Goal: Transaction & Acquisition: Download file/media

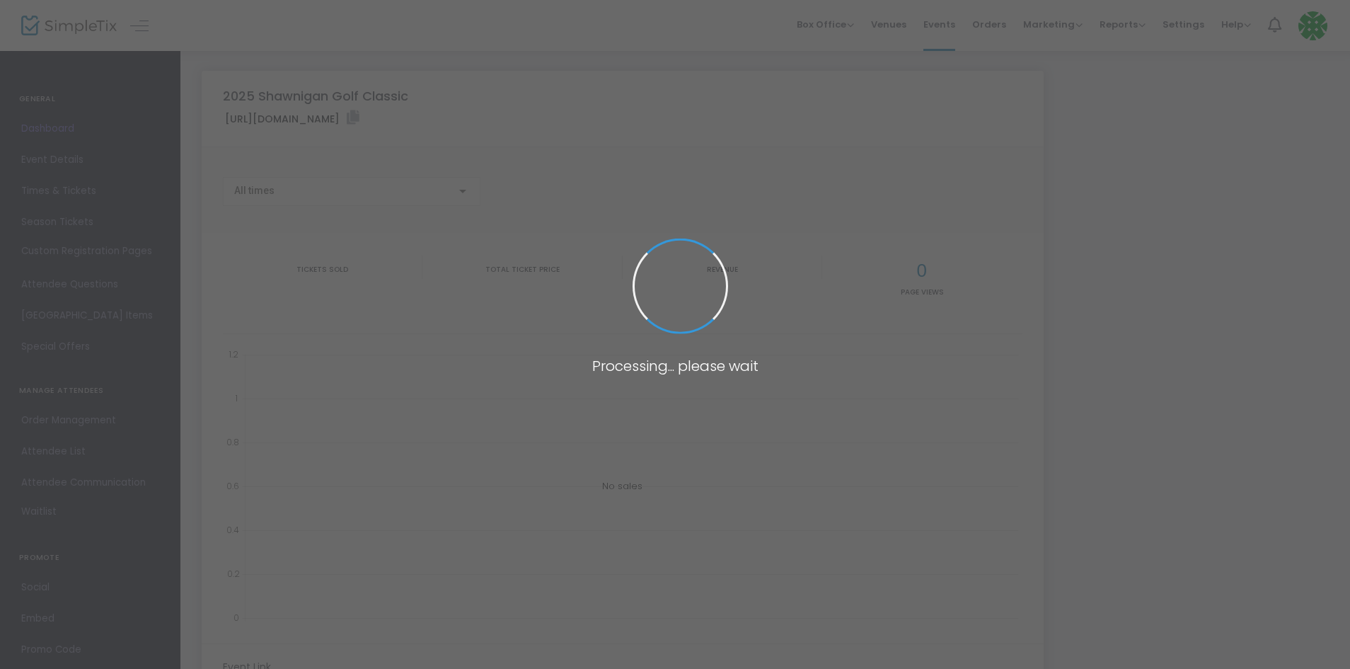
type input "[URL][DOMAIN_NAME]"
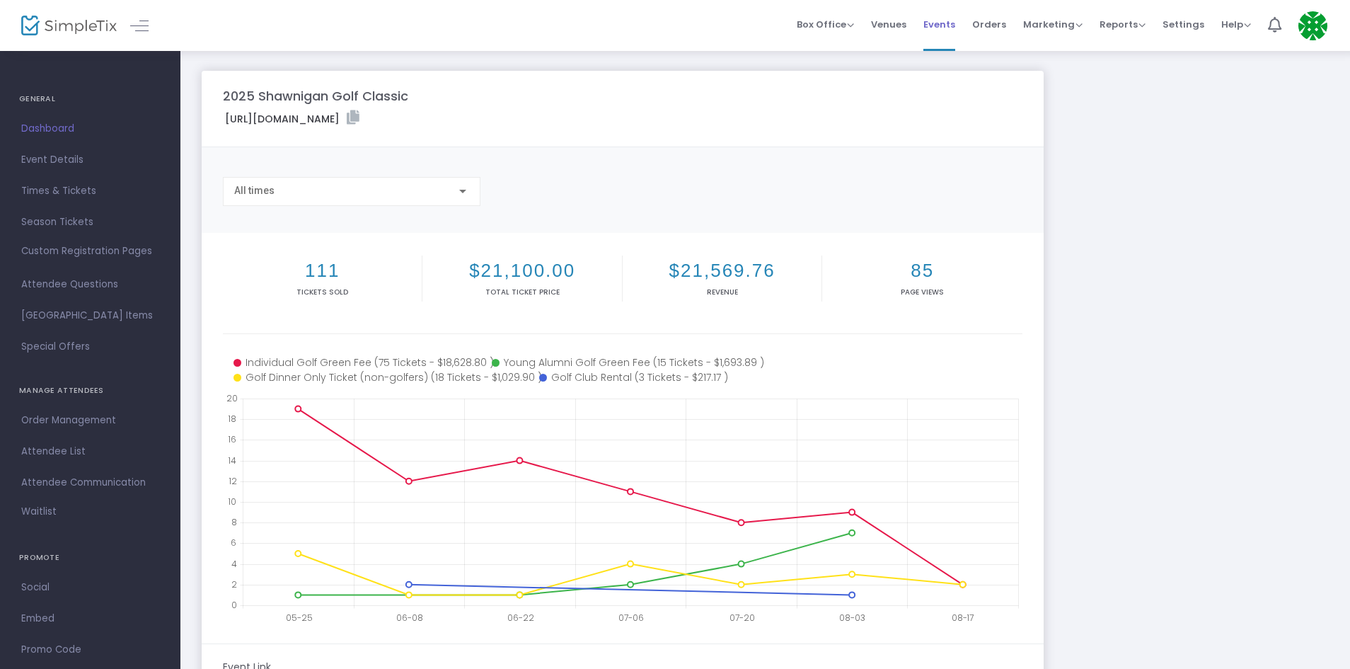
click at [950, 18] on span "Events" at bounding box center [939, 24] width 32 height 36
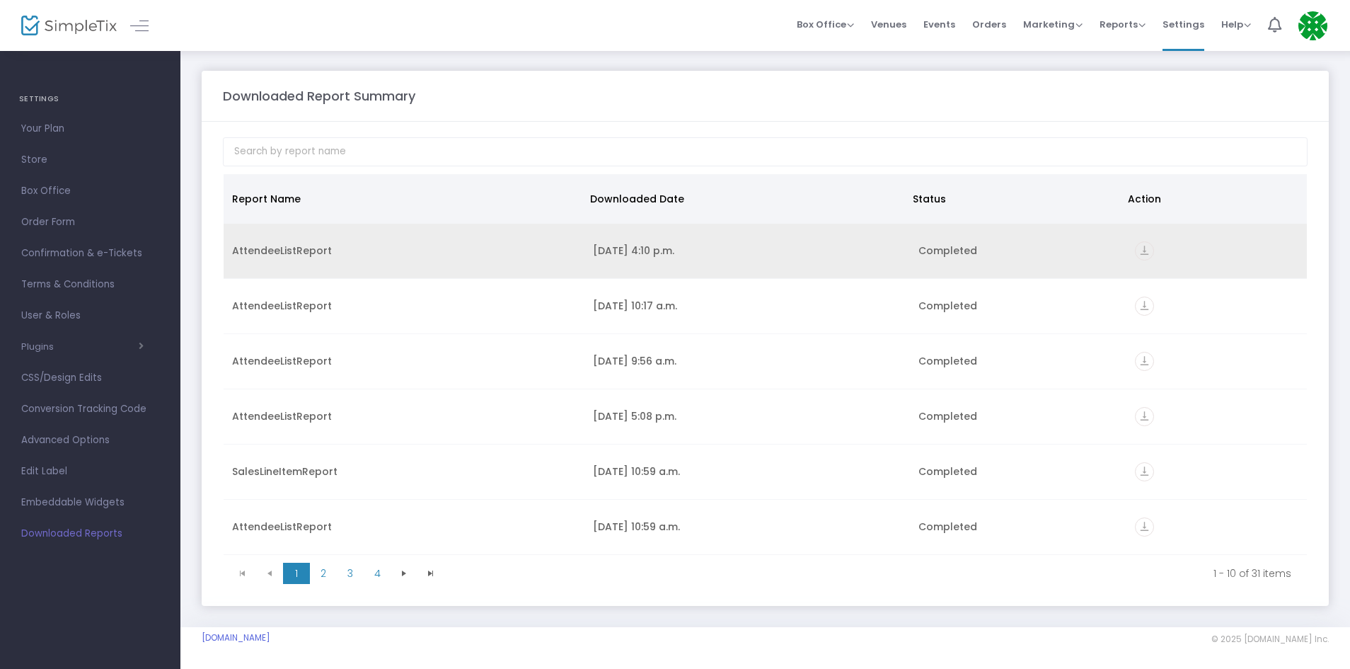
click at [1136, 251] on icon "vertical_align_bottom" at bounding box center [1144, 250] width 19 height 19
click at [1139, 248] on icon "vertical_align_bottom" at bounding box center [1144, 250] width 19 height 19
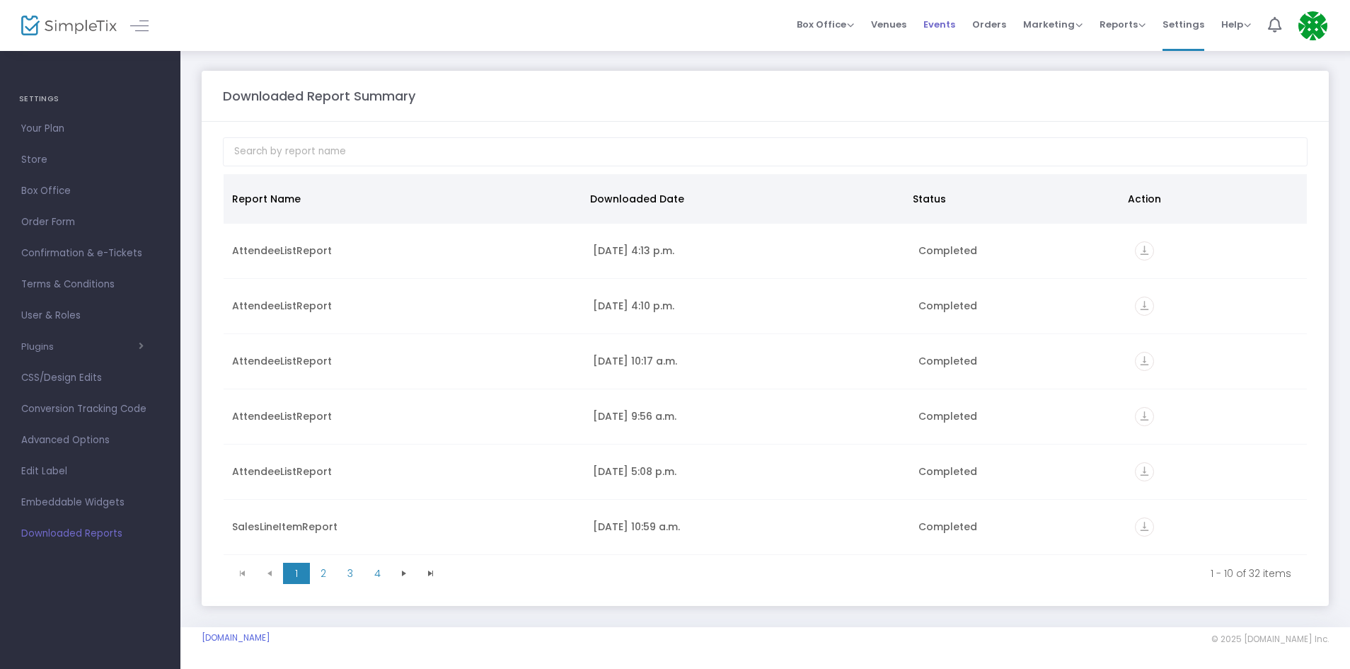
click at [936, 21] on span "Events" at bounding box center [939, 24] width 32 height 36
